Goal: Answer question/provide support: Share knowledge or assist other users

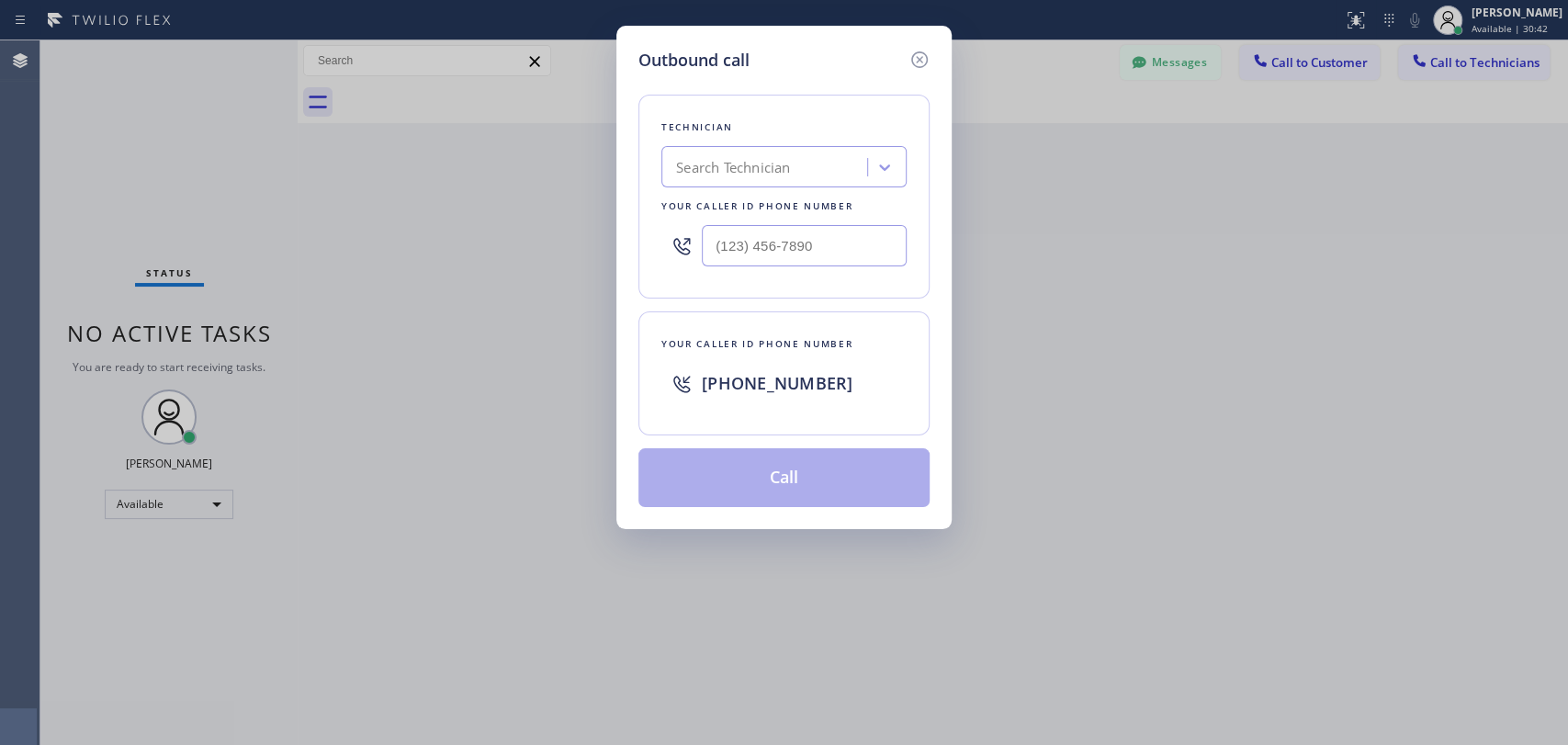
click at [693, 184] on div "Search Technician" at bounding box center [784, 167] width 245 height 41
type input "[PERSON_NAME]"
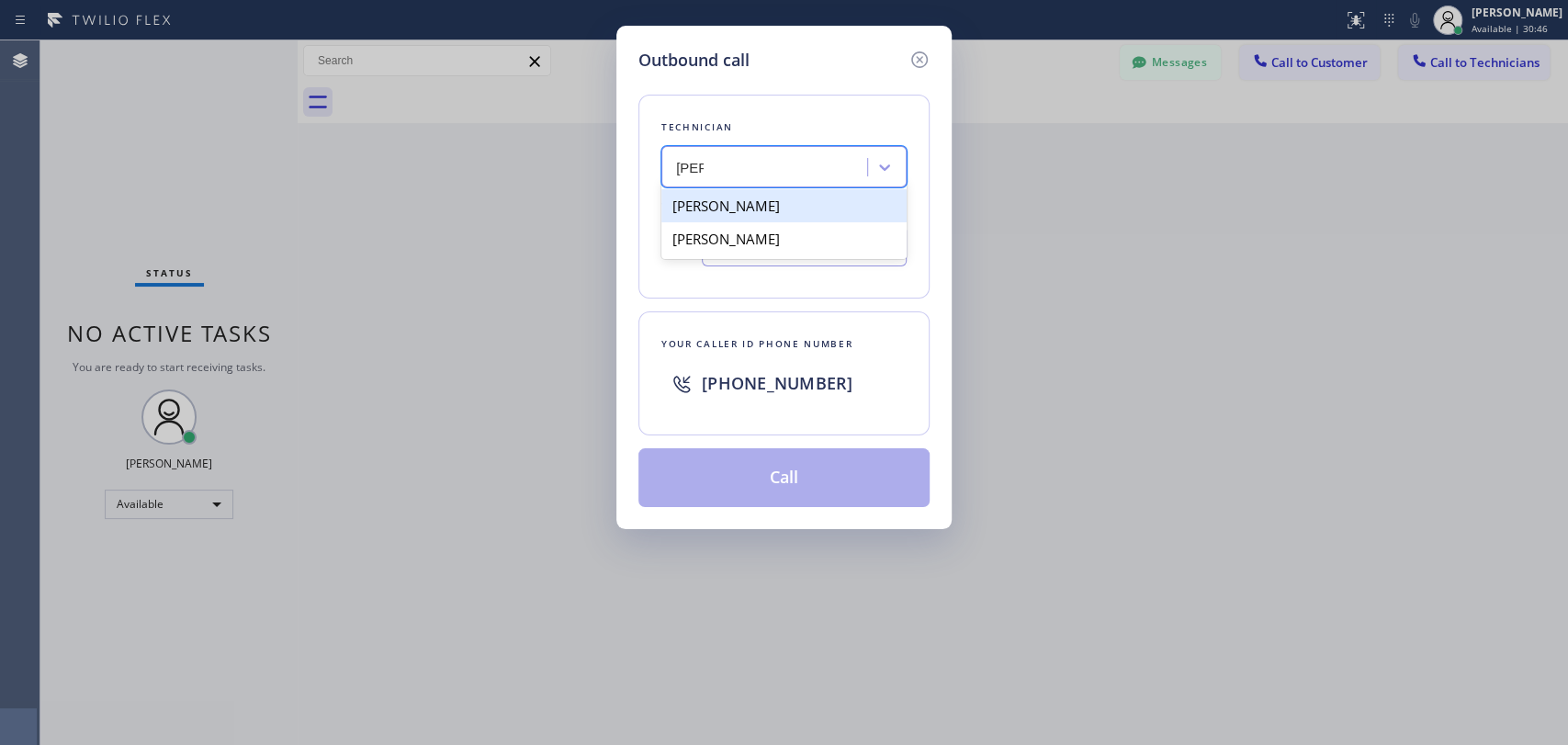
click at [764, 207] on div "[PERSON_NAME]" at bounding box center [784, 206] width 245 height 33
type input "[PHONE_NUMBER]"
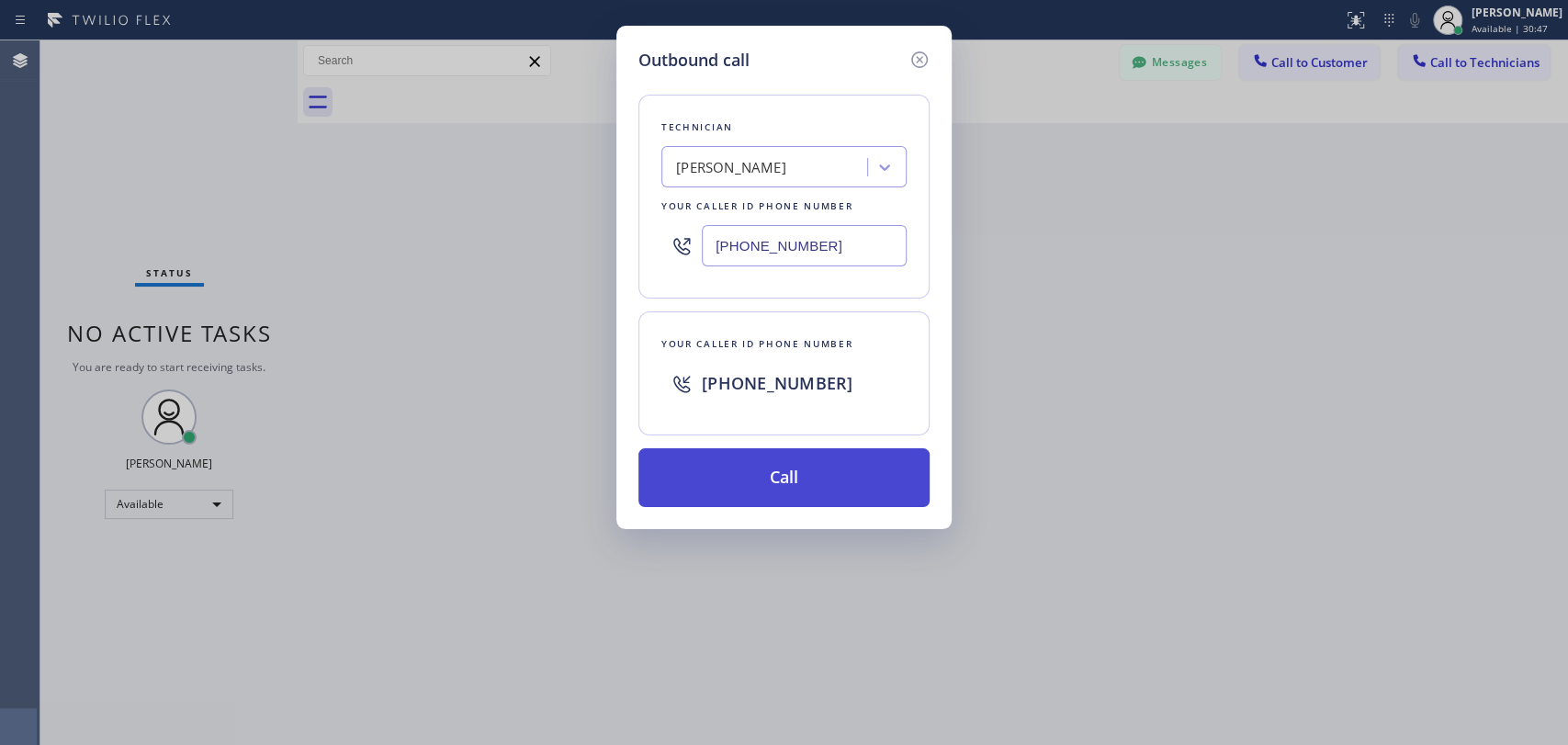
click at [837, 494] on button "Call" at bounding box center [784, 477] width 291 height 59
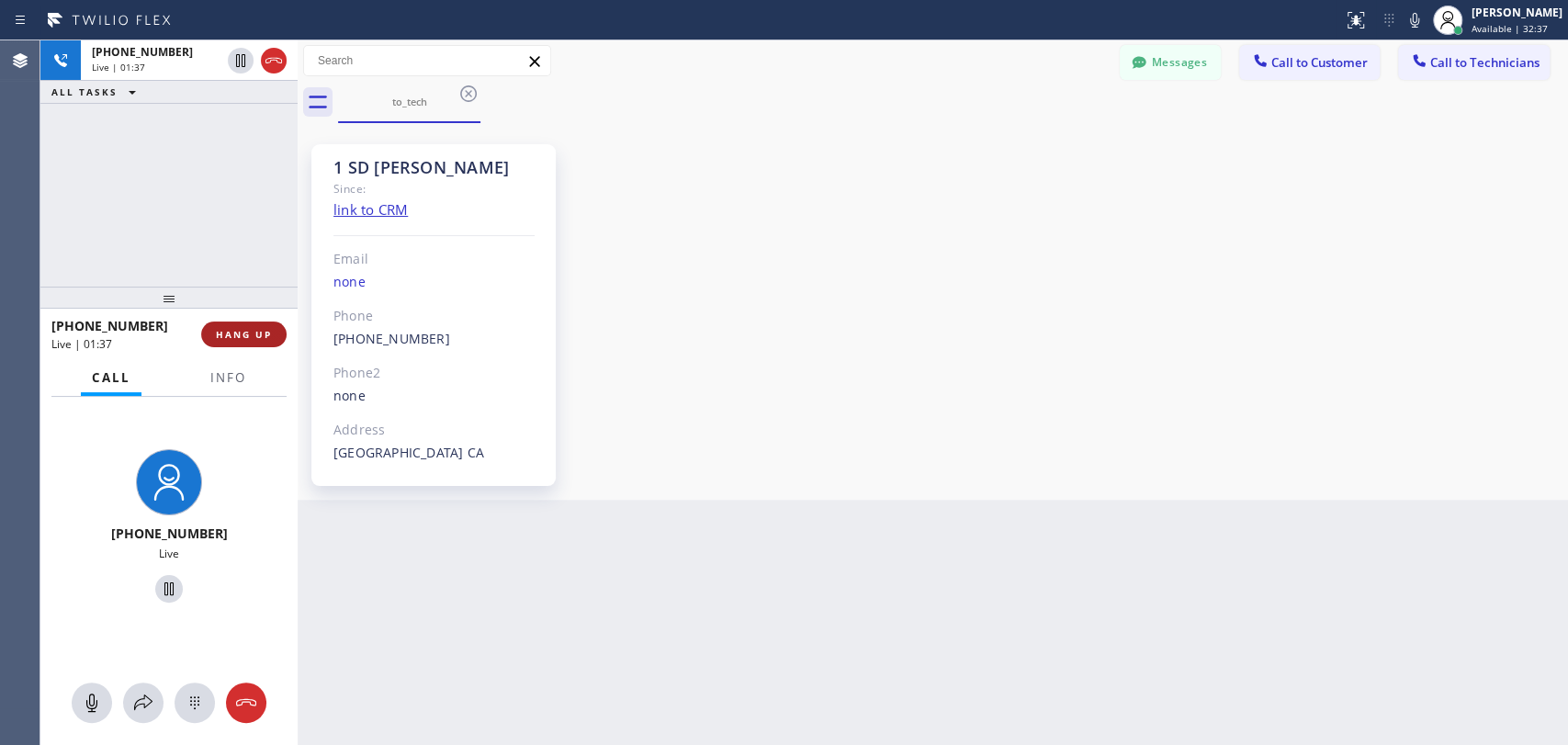
click at [266, 332] on span "HANG UP" at bounding box center [243, 334] width 56 height 13
click at [262, 329] on span "HANG UP" at bounding box center [243, 334] width 56 height 13
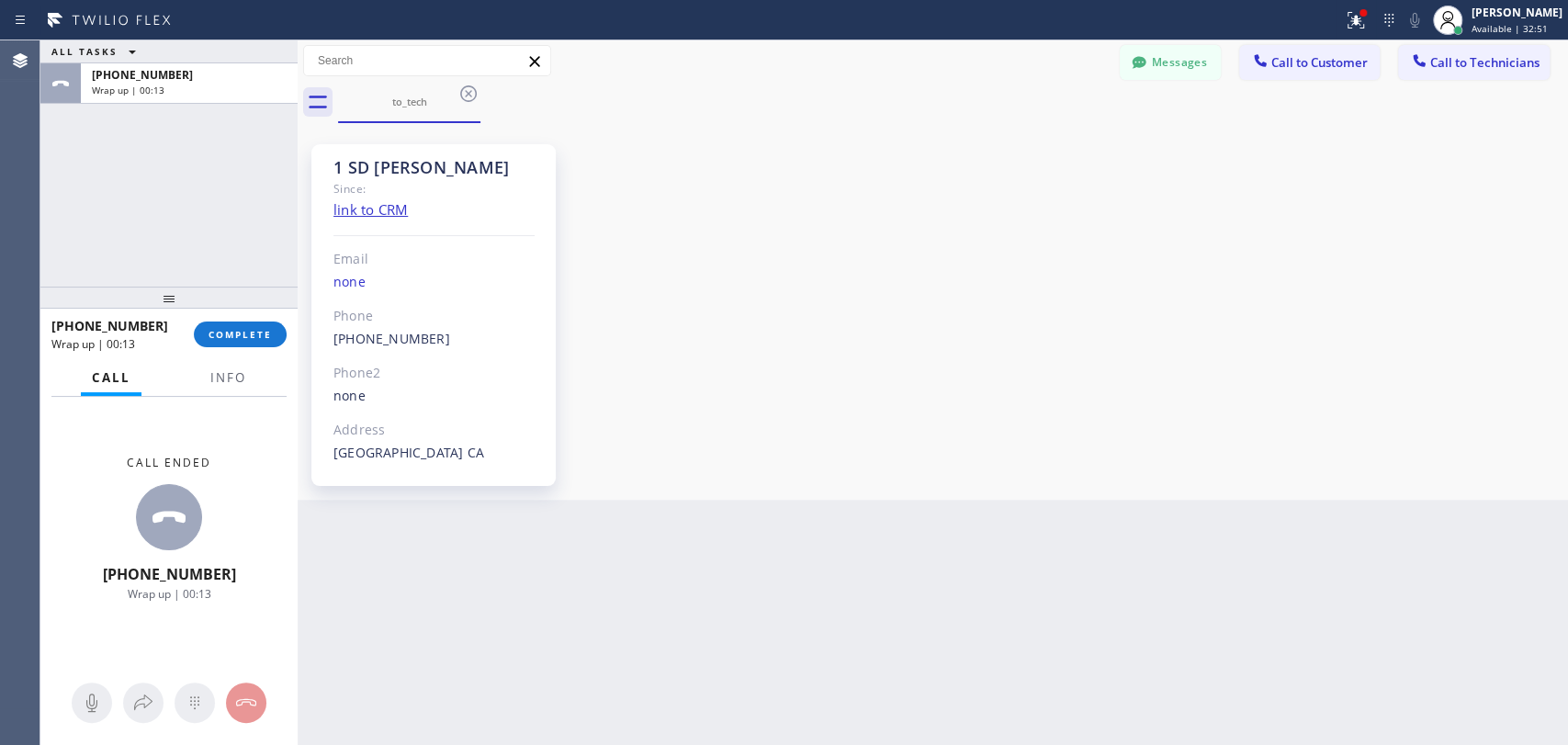
click at [1307, 195] on div "1 SD [PERSON_NAME] Since: link to CRM Email none Phone [PHONE_NUMBER] Outbound …" at bounding box center [933, 311] width 1261 height 367
click at [229, 340] on span "COMPLETE" at bounding box center [240, 334] width 64 height 13
